Goal: Task Accomplishment & Management: Manage account settings

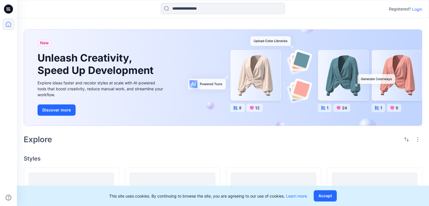
click at [419, 12] on div "Registered? Login" at bounding box center [405, 9] width 33 height 7
click at [415, 8] on p "Login" at bounding box center [417, 9] width 10 height 6
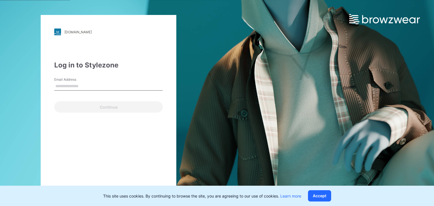
click at [109, 84] on input "Email Address" at bounding box center [108, 86] width 108 height 8
type input "**********"
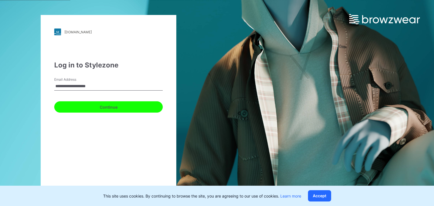
click at [115, 107] on button "Continue" at bounding box center [108, 106] width 108 height 11
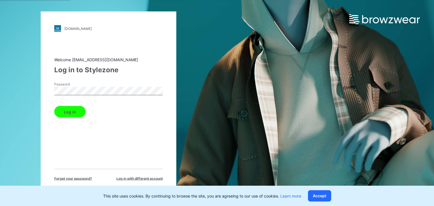
click at [71, 110] on button "Log in" at bounding box center [69, 111] width 31 height 11
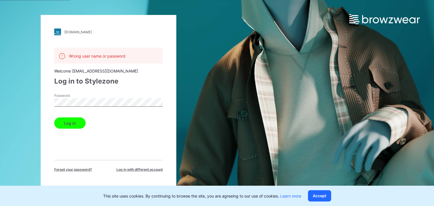
click at [54, 117] on button "Log in" at bounding box center [69, 122] width 31 height 11
click at [71, 121] on button "Log in" at bounding box center [69, 122] width 31 height 11
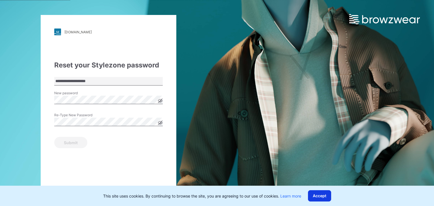
click at [316, 194] on button "Accept" at bounding box center [319, 195] width 23 height 11
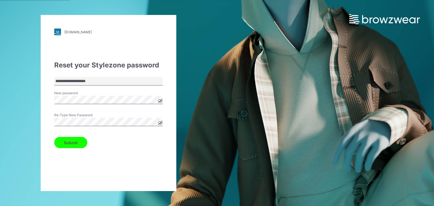
click at [73, 145] on button "Submit" at bounding box center [70, 142] width 33 height 11
